Goal: Information Seeking & Learning: Learn about a topic

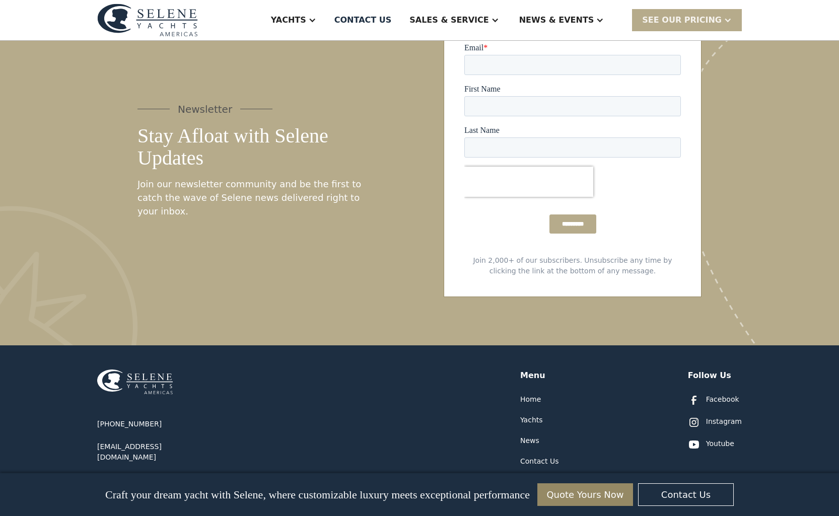
scroll to position [4916, 0]
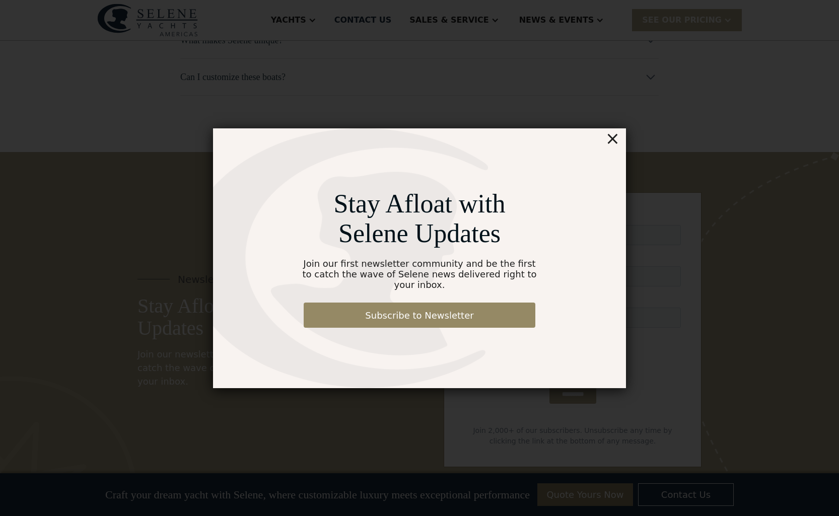
click at [619, 144] on div "×" at bounding box center [612, 138] width 15 height 20
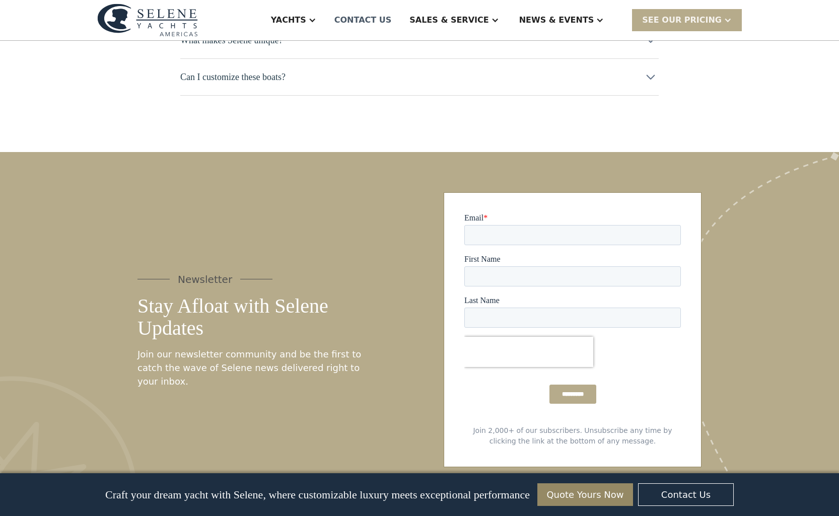
click at [392, 19] on div "Contact US" at bounding box center [362, 20] width 57 height 12
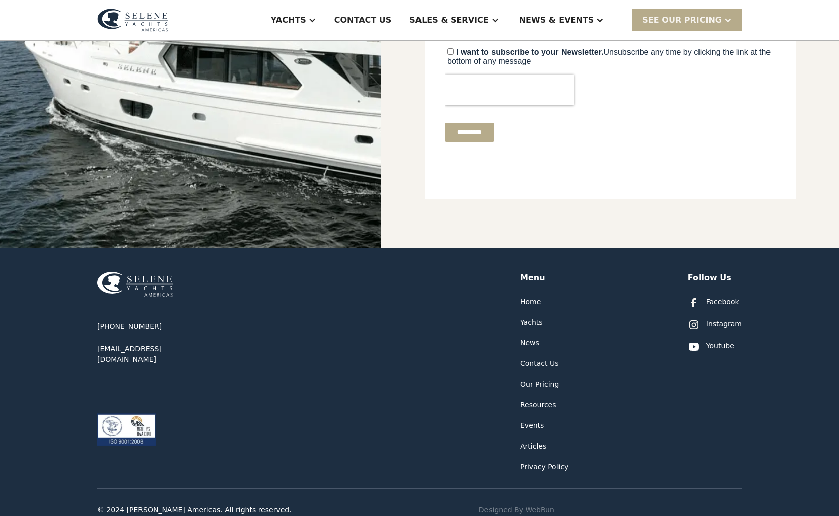
scroll to position [388, 0]
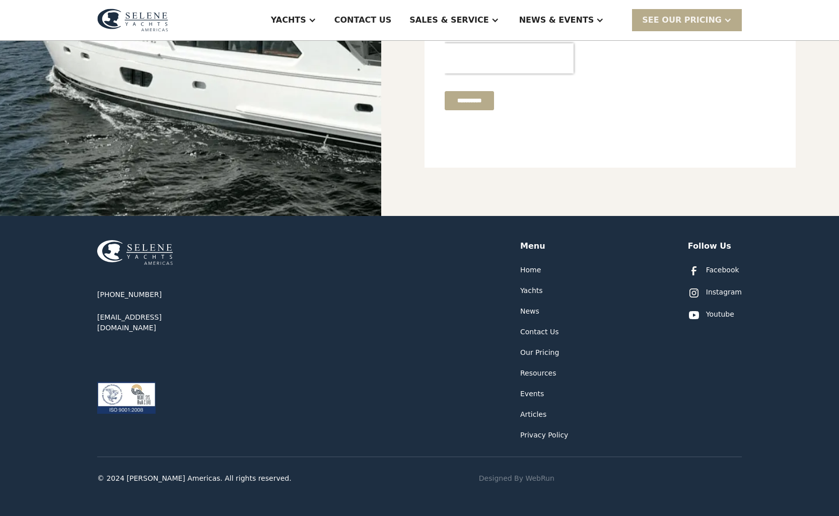
click at [527, 291] on div "Yachts" at bounding box center [531, 291] width 23 height 11
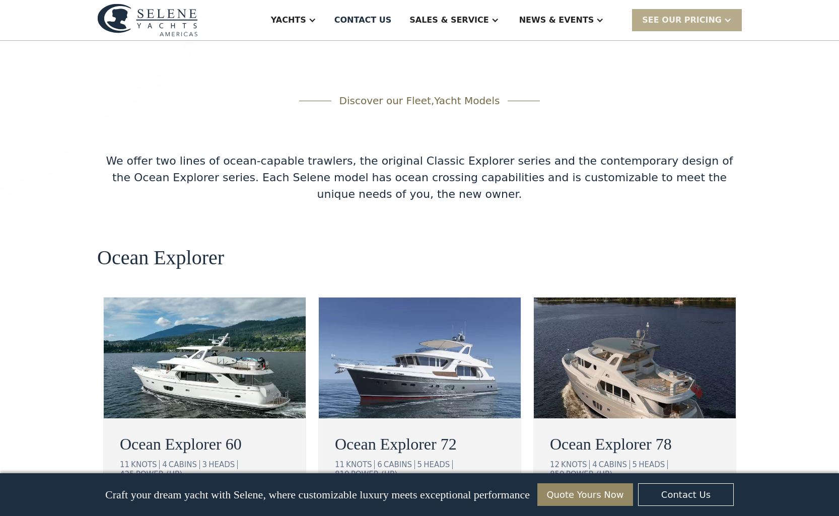
click at [369, 247] on div "Ocean Explorer Ocean Explorer 60 11 KNOTS 4 CABINS 3 HEADS 425 POWER (HP) view …" at bounding box center [419, 412] width 645 height 331
click at [232, 153] on div "We offer two lines of ocean-capable trawlers, the original Classic Explorer ser…" at bounding box center [419, 178] width 645 height 50
click at [98, 186] on div "Discover our Fleet, Yacht Models We offer two lines of ocean-capable trawlers, …" at bounding box center [419, 521] width 645 height 856
click at [670, 179] on div "Discover our Fleet, Yacht Models We offer two lines of ocean-capable trawlers, …" at bounding box center [419, 521] width 645 height 856
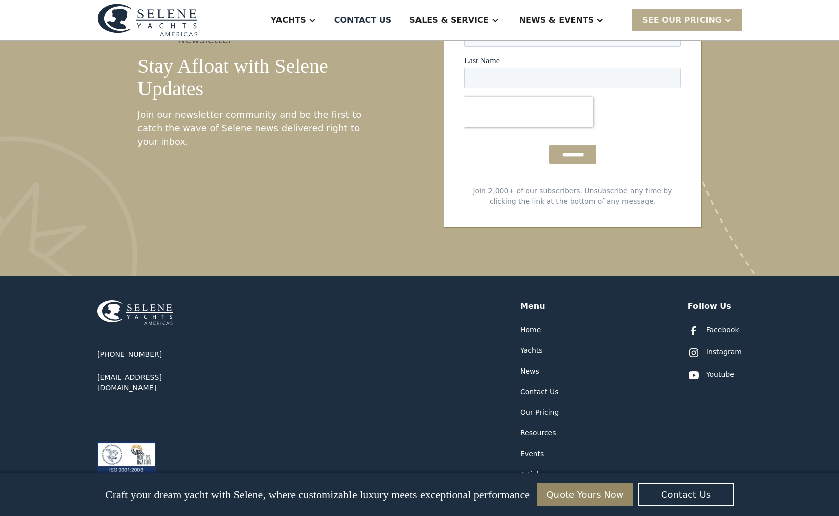
scroll to position [5168, 0]
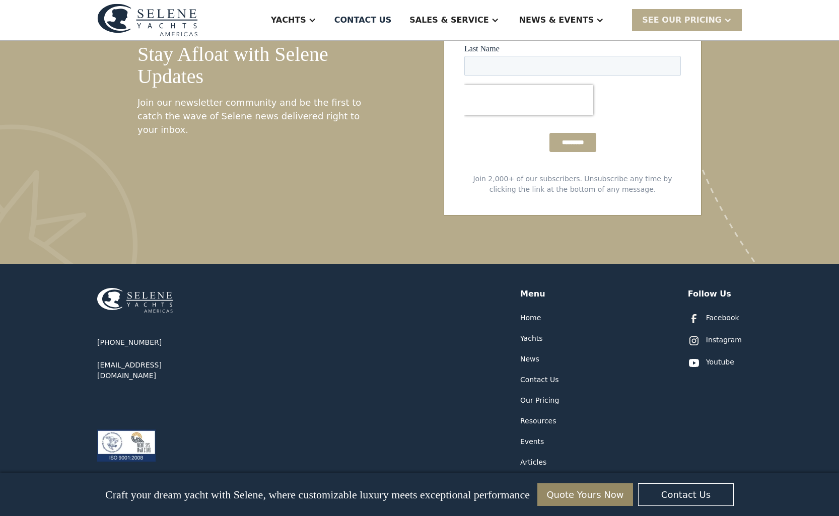
click at [238, 272] on div "+1 877-689-3979 info@seleneamericas.com Menu Home Yachts News Contact Us Our Pr…" at bounding box center [419, 376] width 645 height 225
click at [362, 323] on div "+1 877-689-3979 info@seleneamericas.com Menu Home Yachts News Contact Us Our Pr…" at bounding box center [419, 376] width 645 height 225
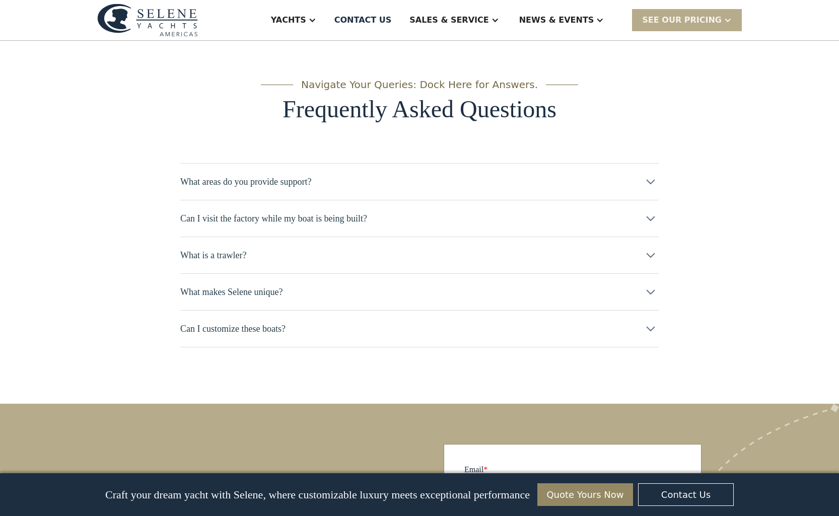
scroll to position [4463, 0]
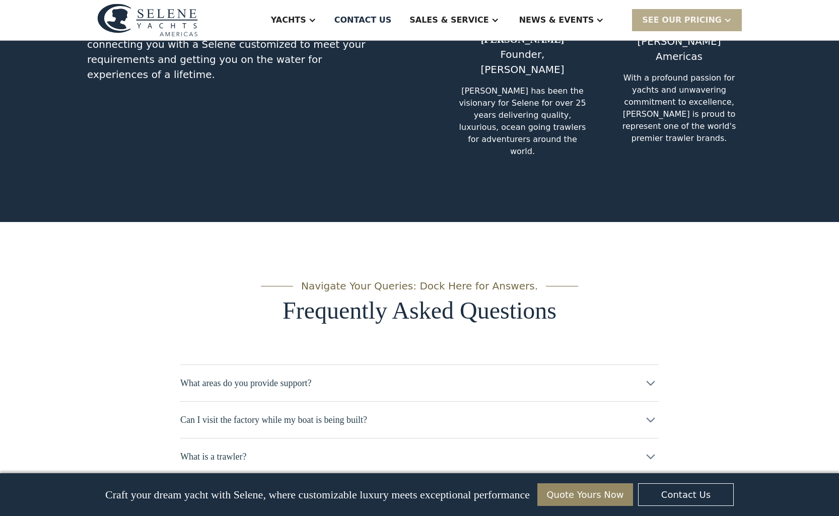
click at [382, 365] on div "What areas do you provide support?" at bounding box center [419, 383] width 479 height 37
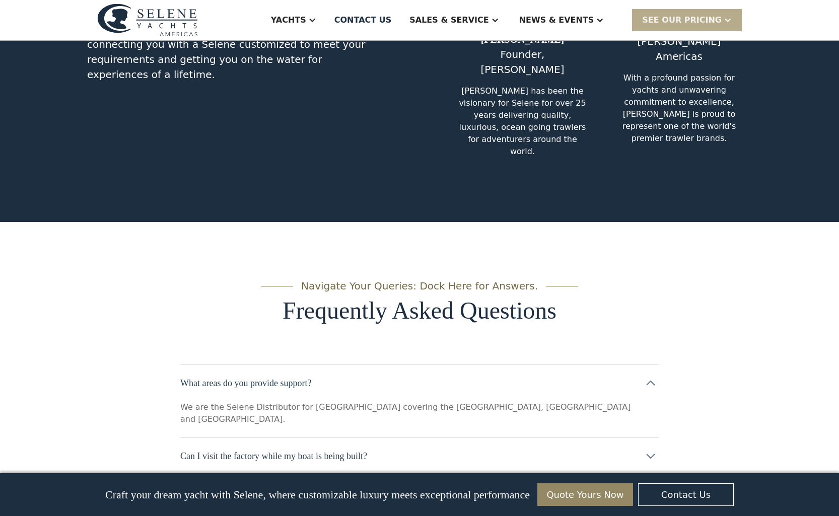
click at [422, 401] on p "We are the Selene Distributor for North America covering the US, Canada and Mex…" at bounding box center [407, 413] width 454 height 24
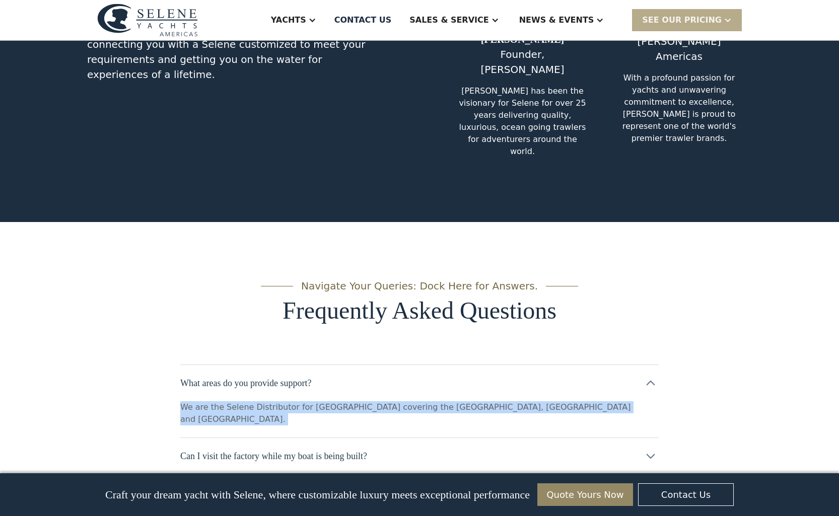
click at [422, 401] on p "We are the Selene Distributor for North America covering the US, Canada and Mex…" at bounding box center [407, 413] width 454 height 24
click at [180, 334] on div at bounding box center [180, 334] width 0 height 0
